Goal: Information Seeking & Learning: Understand process/instructions

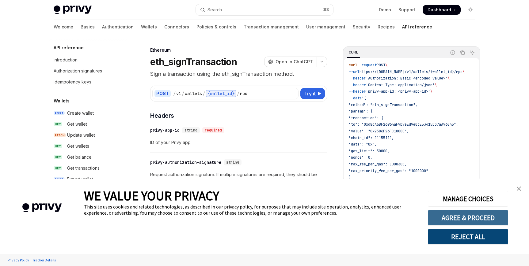
click at [484, 217] on button "AGREE & PROCEED" at bounding box center [468, 218] width 80 height 16
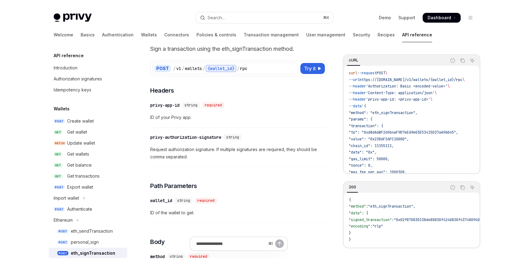
scroll to position [34, 0]
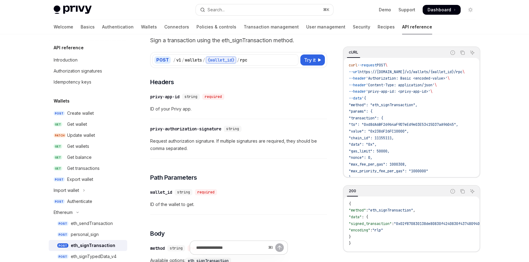
type textarea "*"
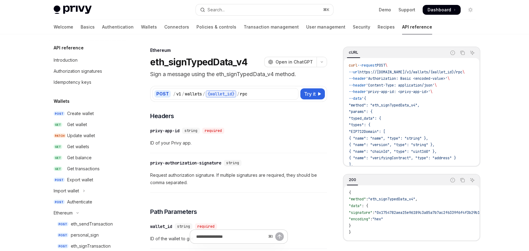
scroll to position [114, 0]
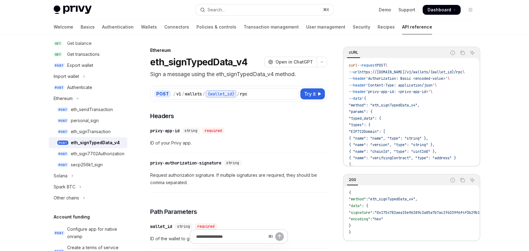
type textarea "*"
